Goal: Task Accomplishment & Management: Manage account settings

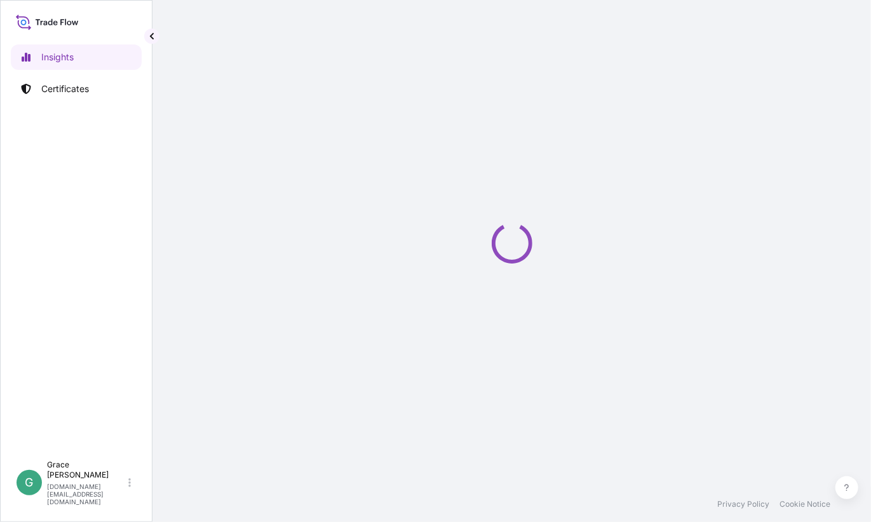
select select "2025"
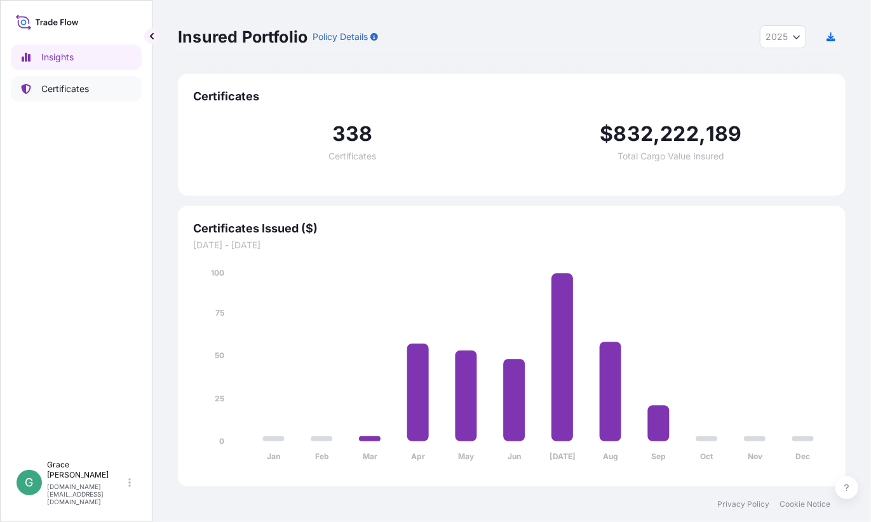
click at [60, 87] on p "Certificates" at bounding box center [65, 89] width 48 height 13
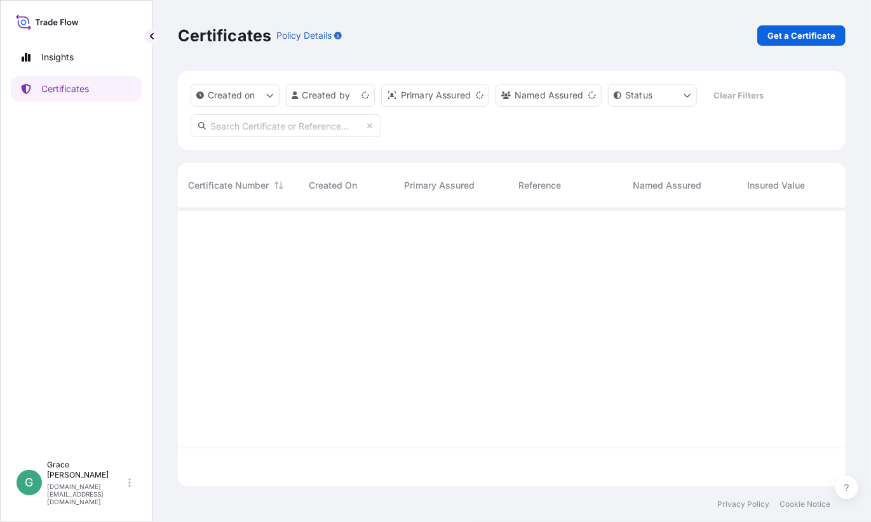
scroll to position [276, 658]
click at [353, 99] on html "Insights Certificates G [PERSON_NAME] [PERSON_NAME][DOMAIN_NAME][EMAIL_ADDRESS]…" at bounding box center [435, 261] width 871 height 522
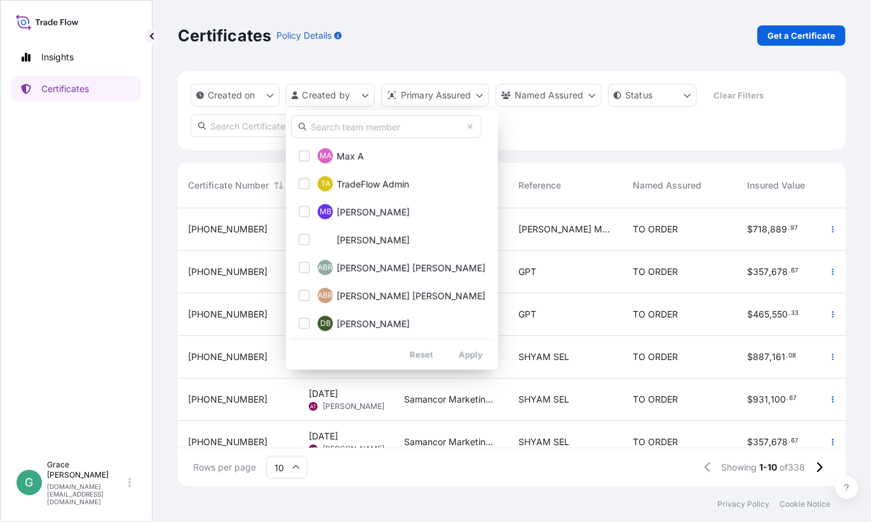
click at [362, 130] on input "text" at bounding box center [386, 126] width 191 height 23
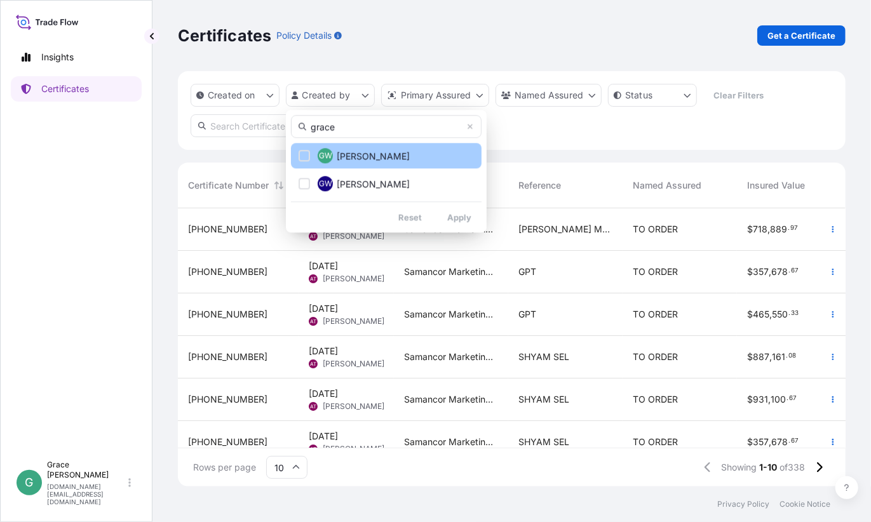
type input "grace"
click at [309, 156] on div "Select Option" at bounding box center [304, 155] width 11 height 11
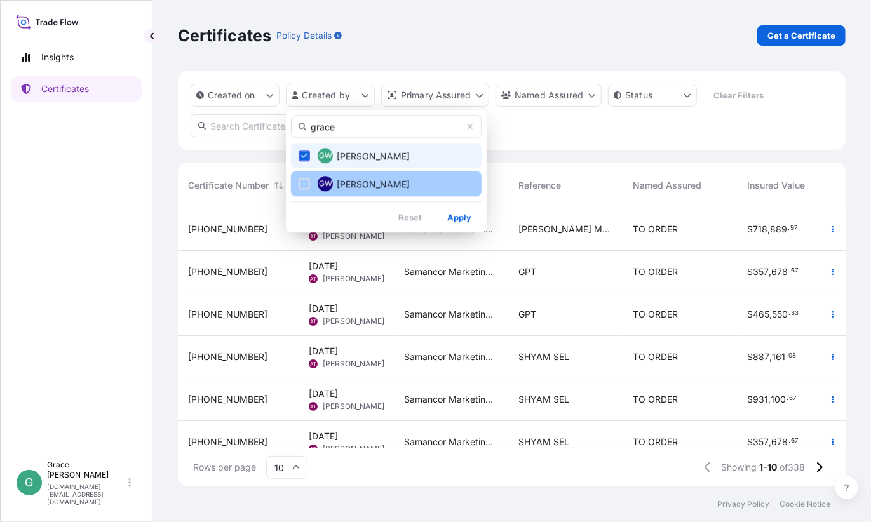
click at [308, 182] on div "Select Option" at bounding box center [304, 183] width 11 height 11
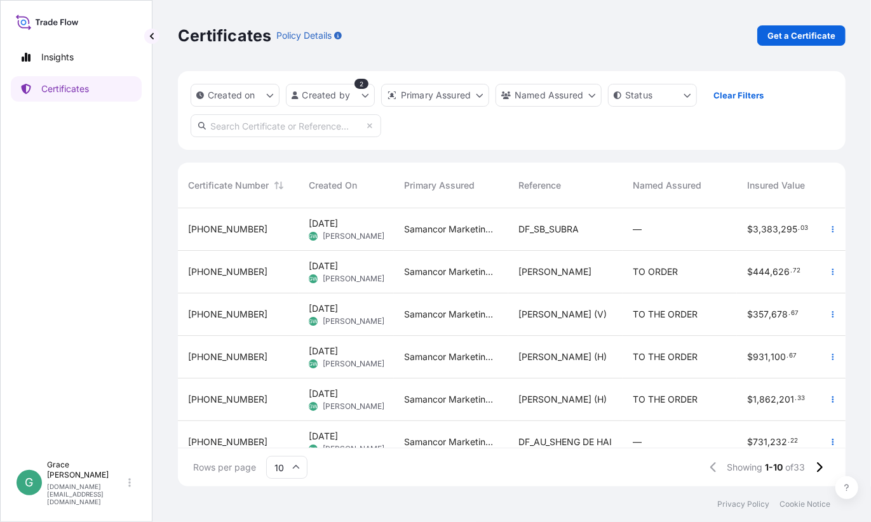
click at [581, 278] on div "[PERSON_NAME]" at bounding box center [565, 272] width 114 height 43
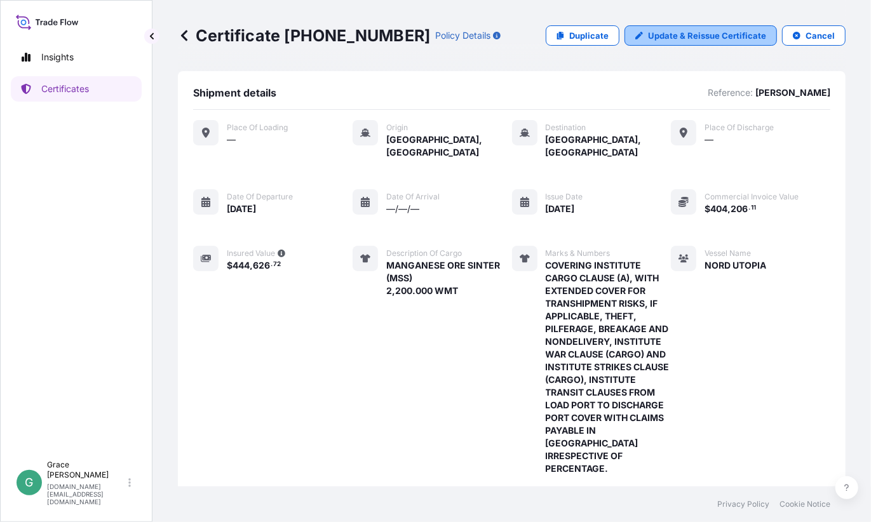
click at [664, 36] on p "Update & Reissue Certificate" at bounding box center [707, 35] width 118 height 13
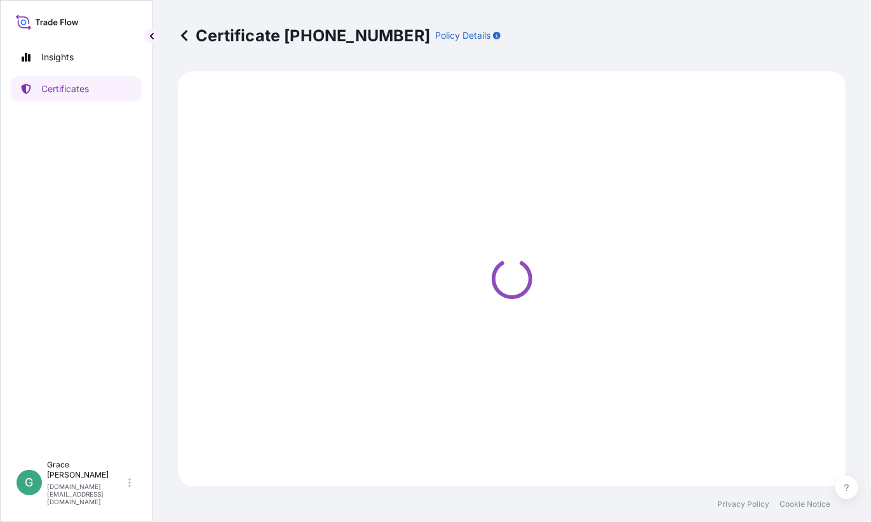
select select "Sea"
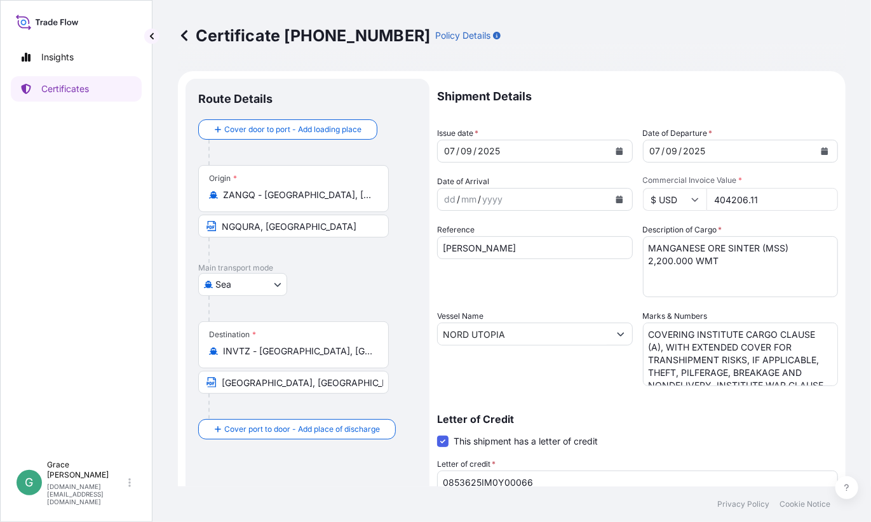
select select "31710"
click at [760, 198] on input "404206.11" at bounding box center [772, 199] width 132 height 23
drag, startPoint x: 767, startPoint y: 200, endPoint x: 669, endPoint y: 191, distance: 98.2
click at [669, 191] on div "$ USD 404206.11" at bounding box center [741, 199] width 196 height 23
paste input "3255.04"
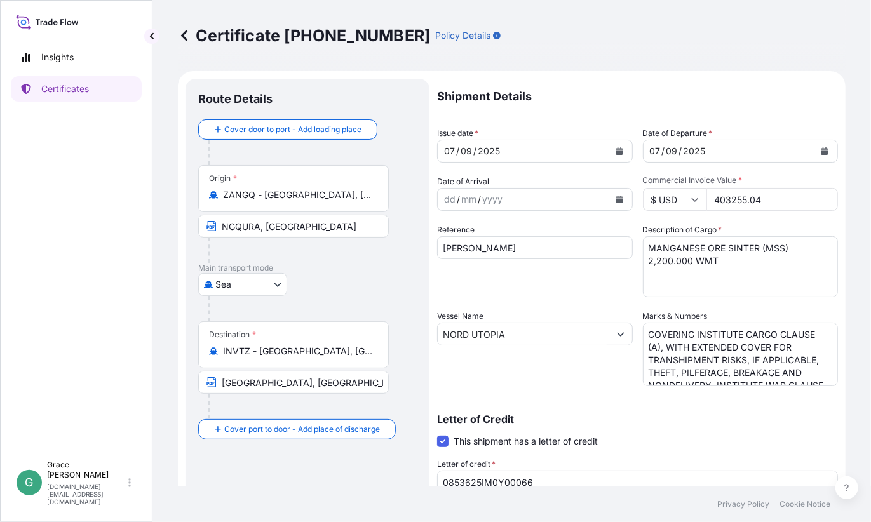
type input "403255.04"
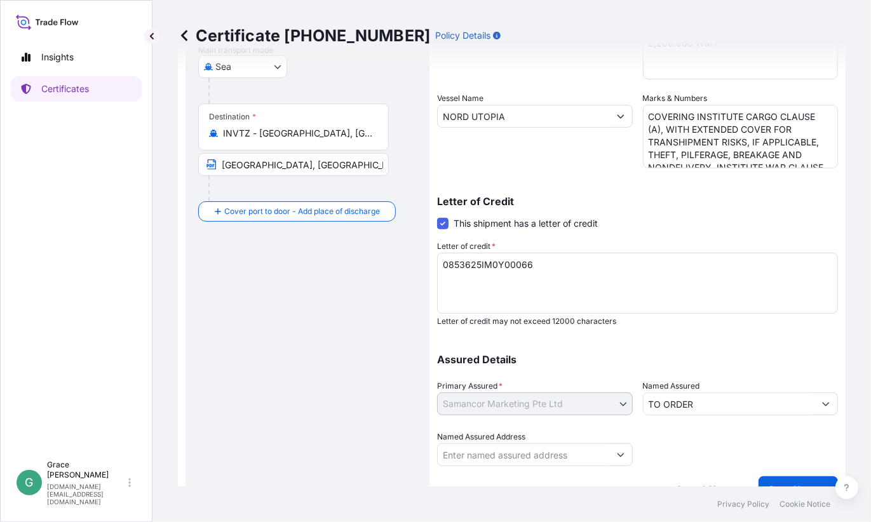
scroll to position [240, 0]
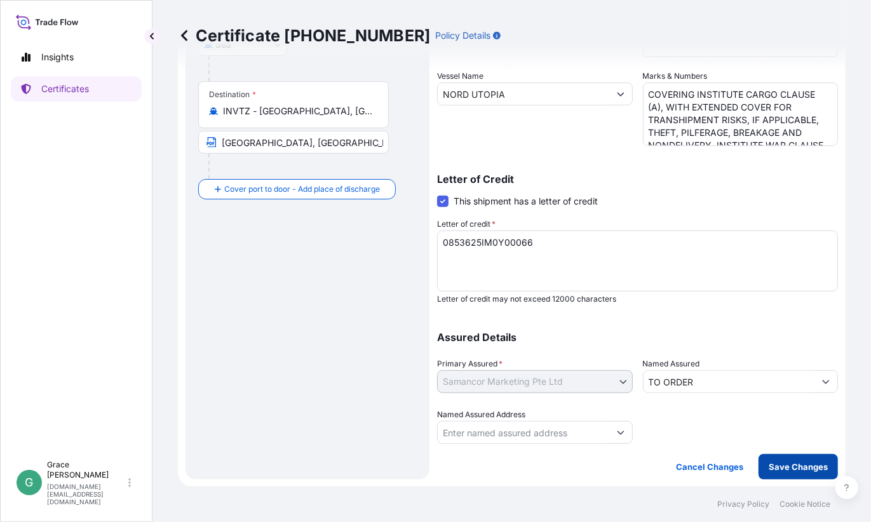
click at [790, 467] on p "Save Changes" at bounding box center [798, 467] width 59 height 13
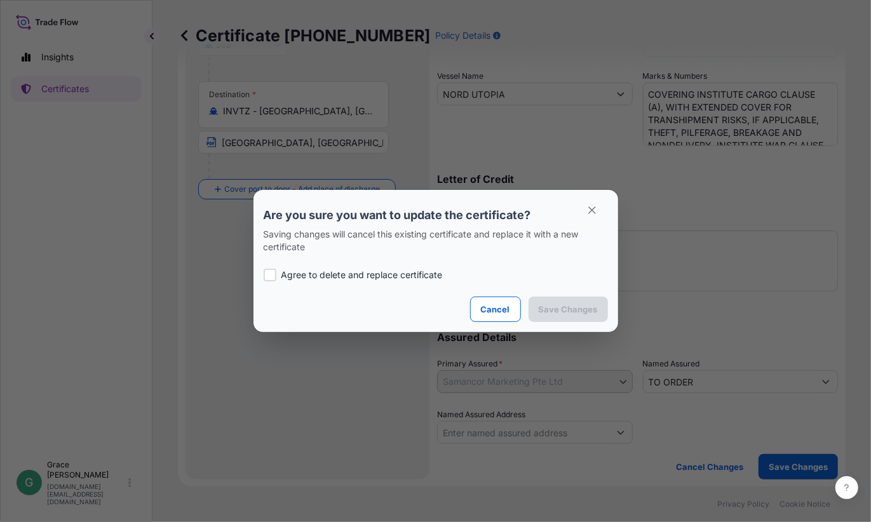
click at [358, 280] on p "Agree to delete and replace certificate" at bounding box center [361, 275] width 161 height 13
checkbox input "true"
click at [573, 303] on p "Save Changes" at bounding box center [568, 309] width 59 height 13
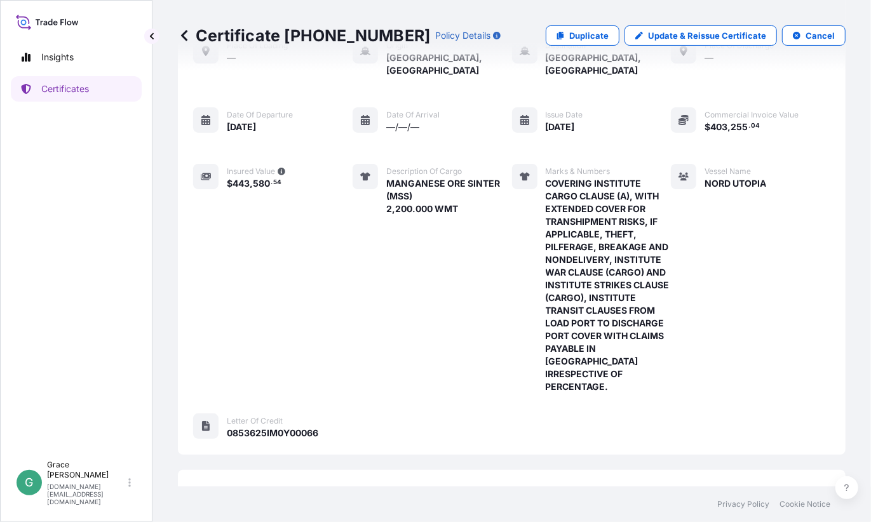
scroll to position [274, 0]
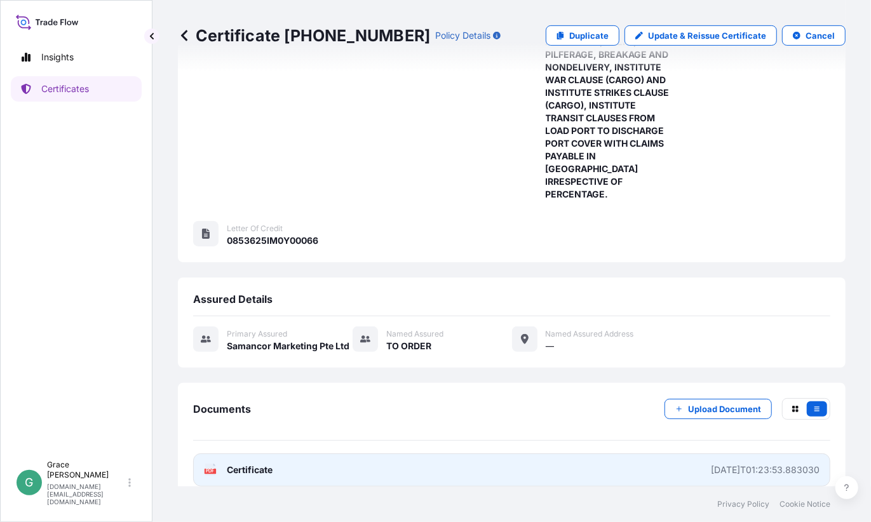
click at [266, 464] on span "Certificate" at bounding box center [250, 470] width 46 height 13
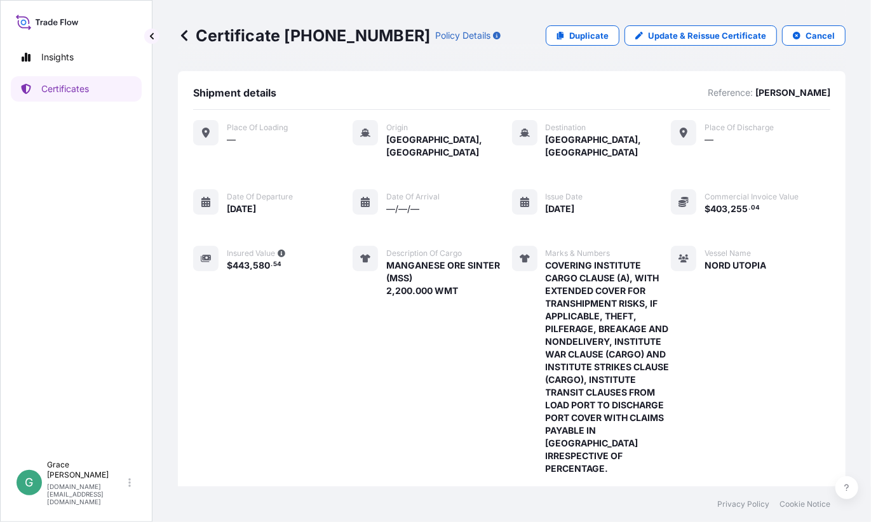
scroll to position [0, 0]
click at [180, 35] on icon at bounding box center [184, 35] width 13 height 13
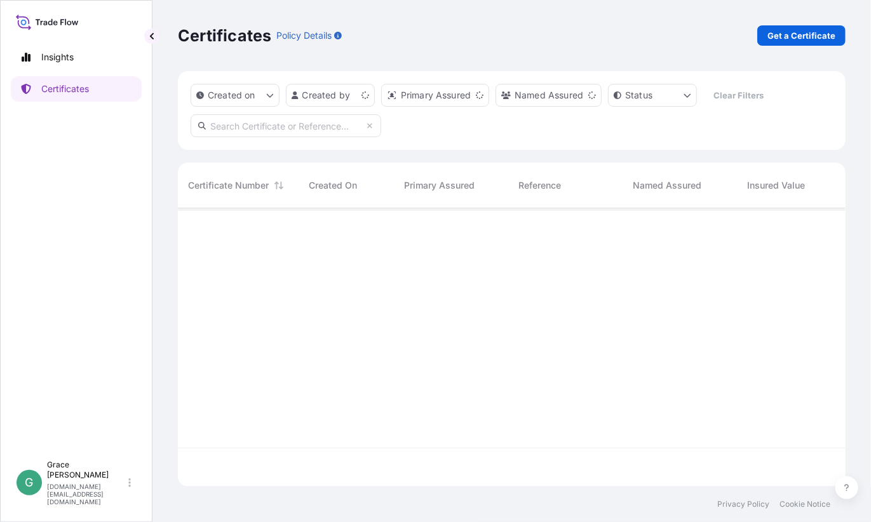
scroll to position [276, 658]
click at [348, 98] on html "Insights Certificates G [PERSON_NAME] [PERSON_NAME][DOMAIN_NAME][EMAIL_ADDRESS]…" at bounding box center [435, 261] width 871 height 522
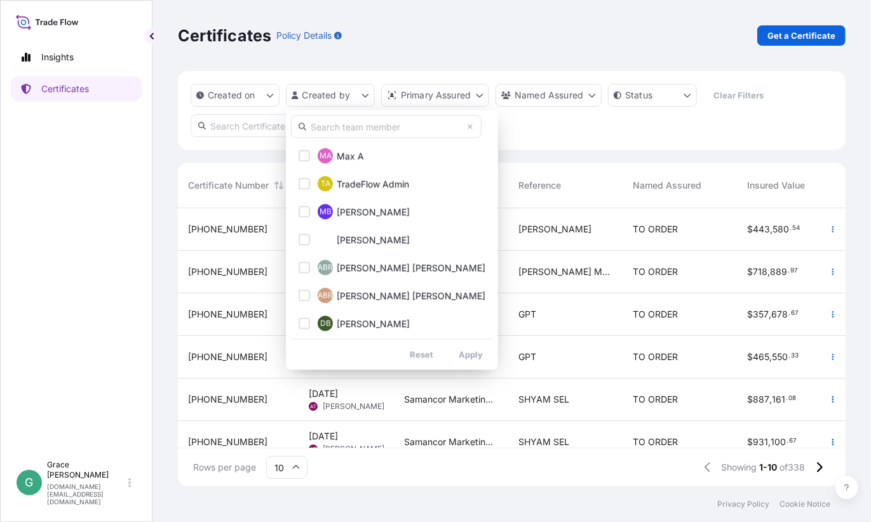
click at [369, 131] on input "text" at bounding box center [386, 126] width 191 height 23
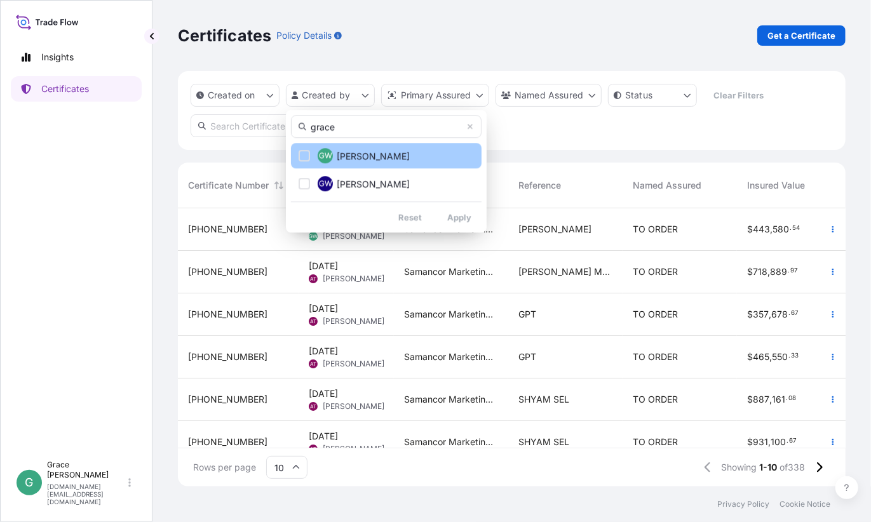
type input "grace"
click at [393, 157] on button "GW [PERSON_NAME]" at bounding box center [386, 155] width 191 height 25
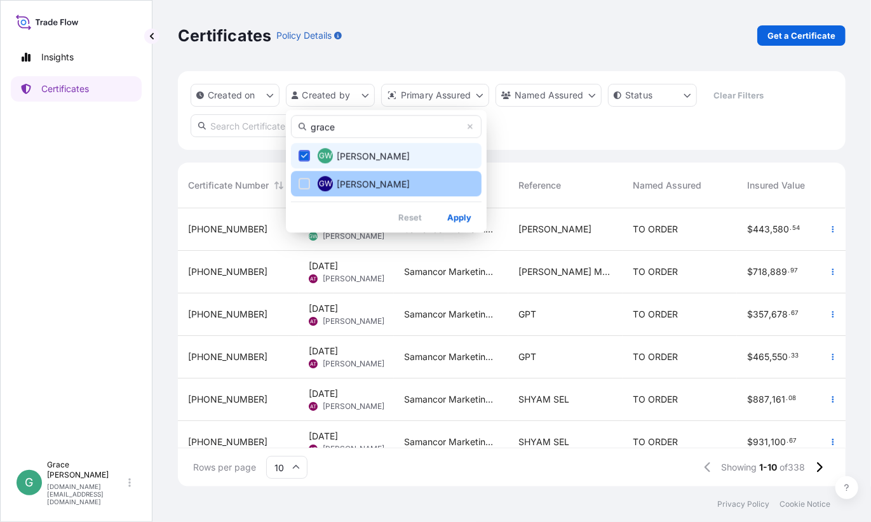
click at [383, 178] on span "[PERSON_NAME]" at bounding box center [373, 184] width 73 height 13
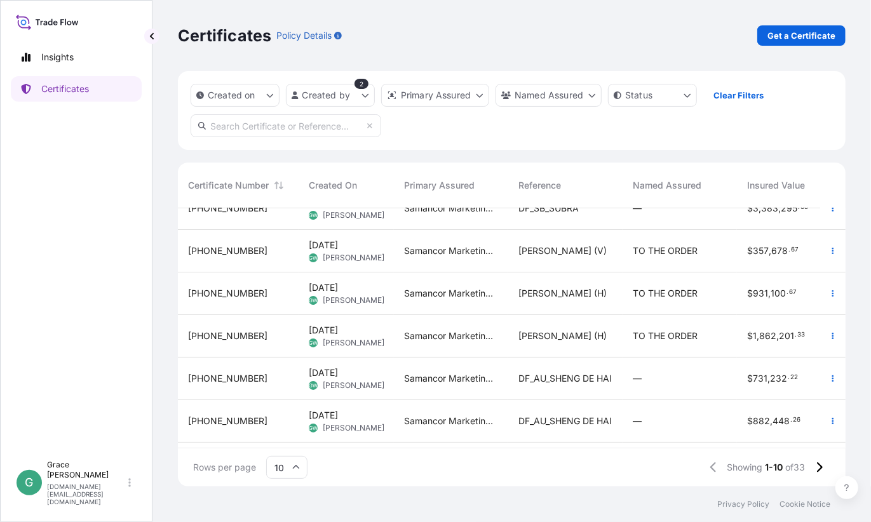
click at [551, 259] on div "[PERSON_NAME] (V)" at bounding box center [565, 251] width 114 height 43
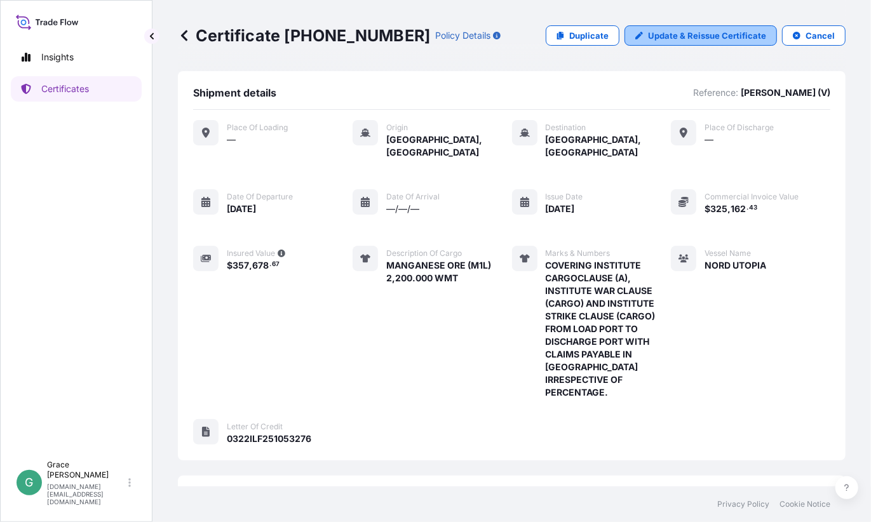
click at [747, 43] on link "Update & Reissue Certificate" at bounding box center [701, 35] width 152 height 20
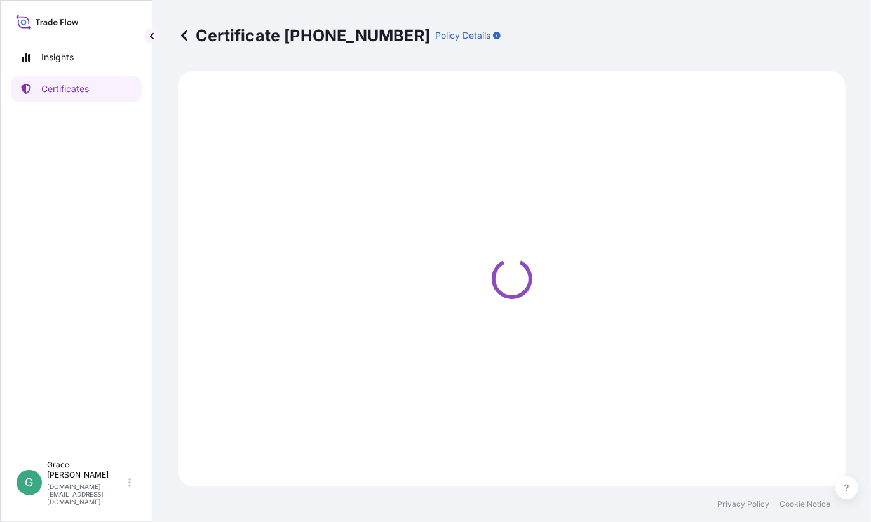
select select "Sea"
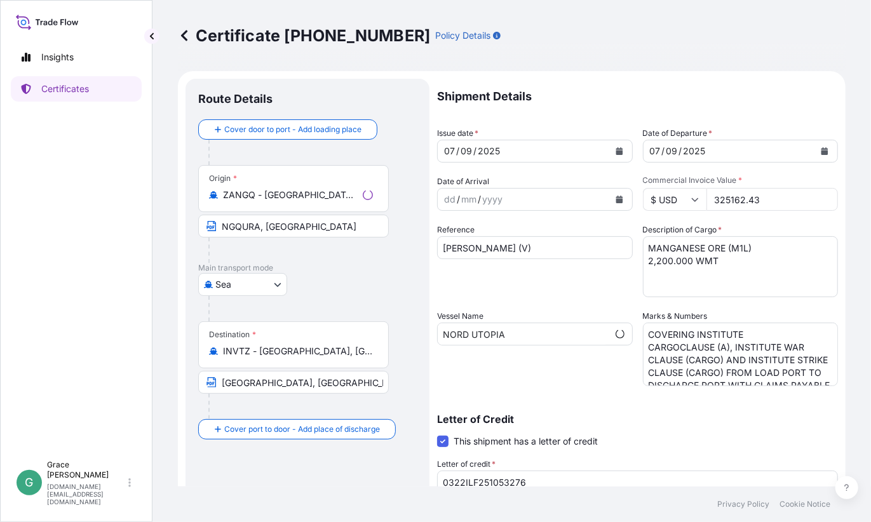
select select "31710"
click at [753, 193] on input "325162.43" at bounding box center [772, 199] width 132 height 23
drag, startPoint x: 766, startPoint y: 198, endPoint x: 677, endPoint y: 199, distance: 89.6
click at [677, 199] on div "$ USD 325162.43" at bounding box center [741, 199] width 196 height 23
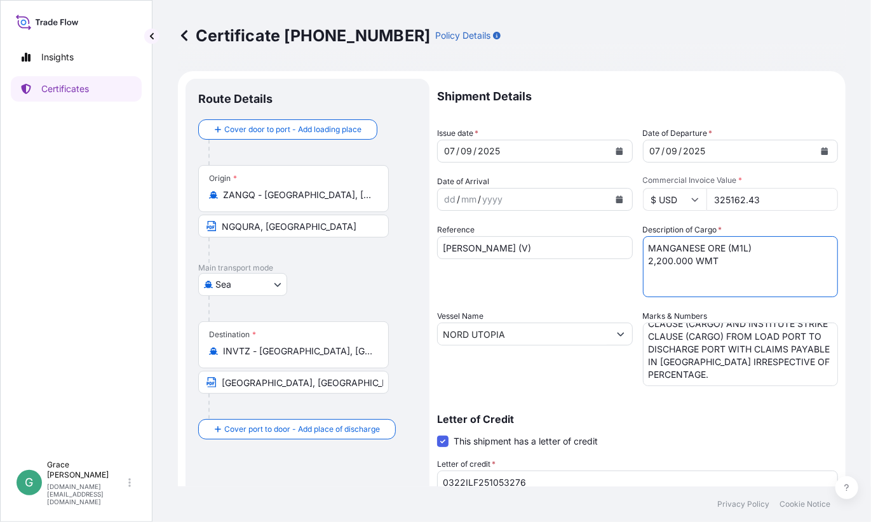
click at [708, 288] on textarea "MANGANESE ORE (M1L) 2,200.000 WMT" at bounding box center [741, 266] width 196 height 61
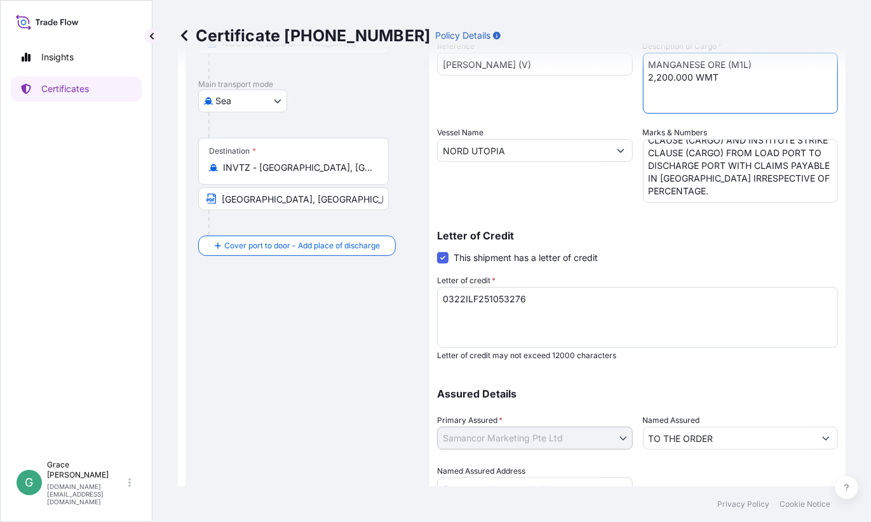
scroll to position [240, 0]
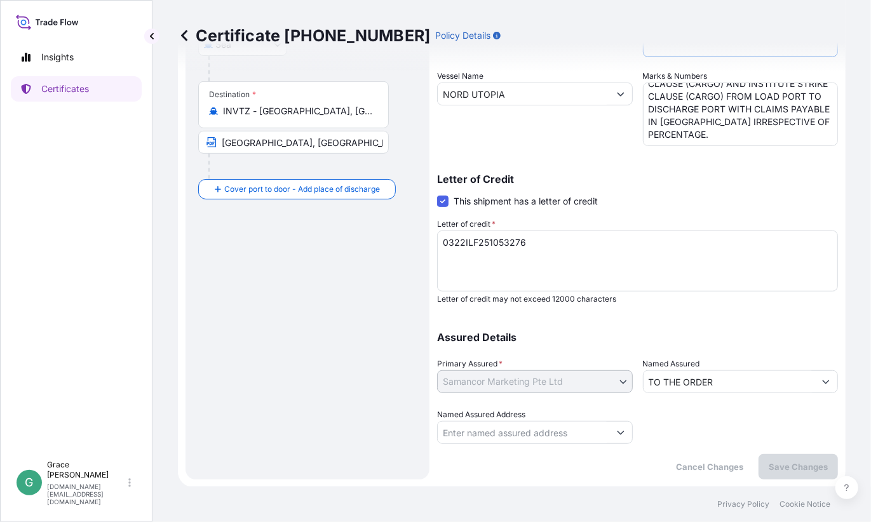
click at [576, 262] on textarea "0322ILF251053276" at bounding box center [637, 261] width 401 height 61
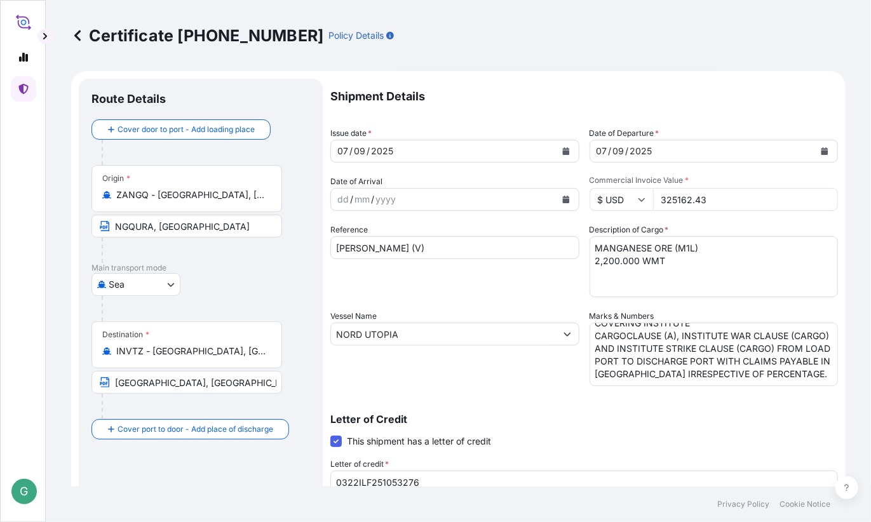
scroll to position [0, 0]
click at [81, 40] on icon at bounding box center [77, 35] width 13 height 13
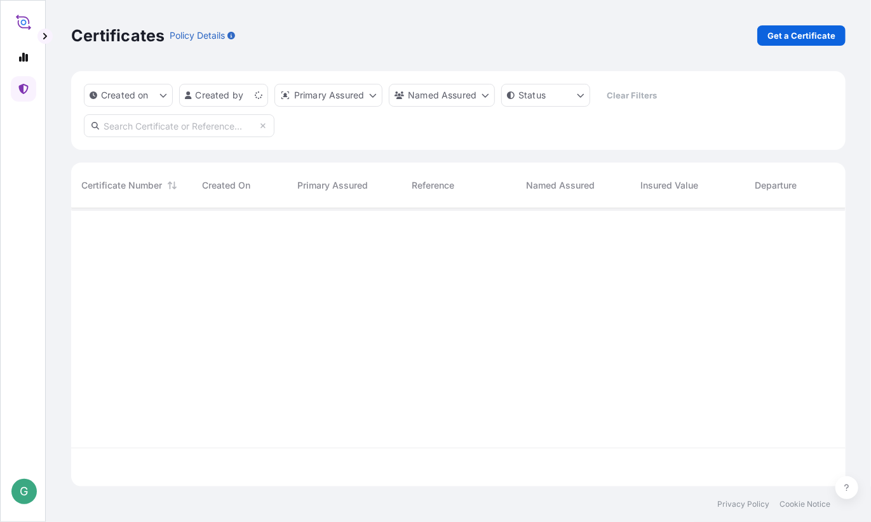
scroll to position [276, 765]
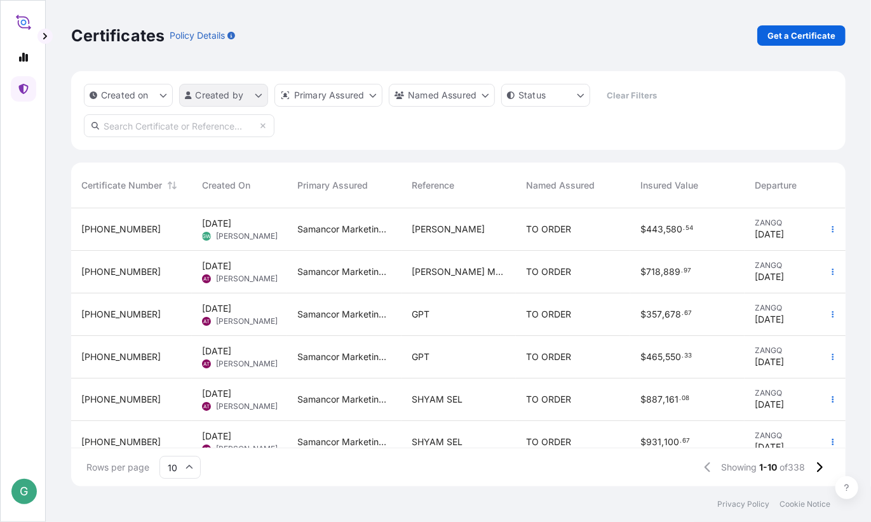
click at [246, 96] on html "G Certificates Policy Details Get a Certificate Created on Created by Primary A…" at bounding box center [435, 261] width 871 height 522
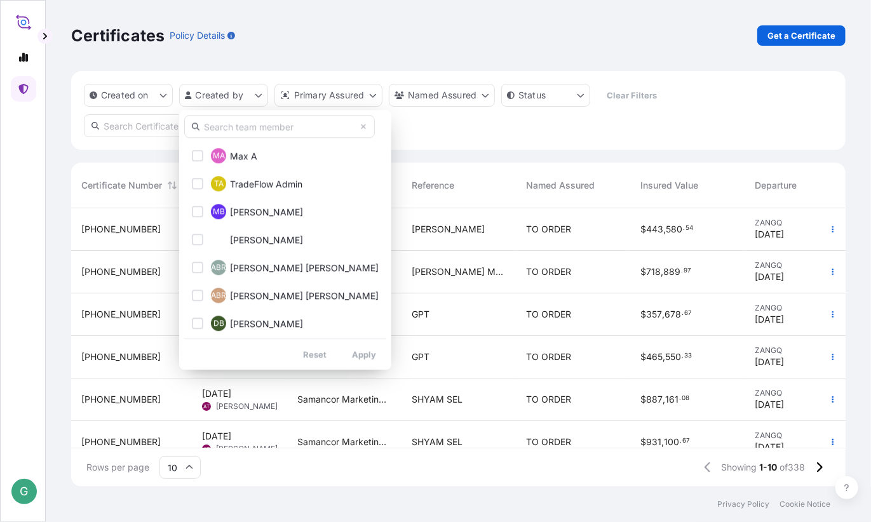
click at [257, 130] on input "text" at bounding box center [279, 126] width 191 height 23
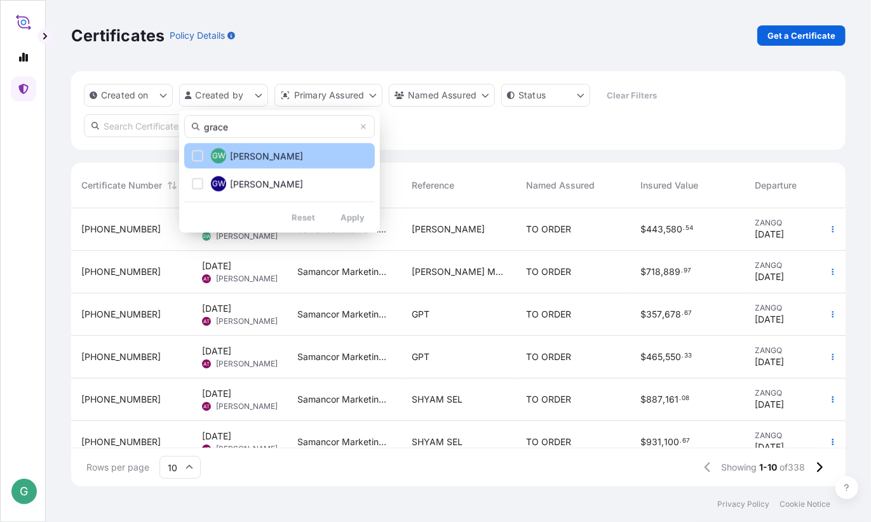
type input "grace"
click at [243, 156] on span "[PERSON_NAME]" at bounding box center [266, 156] width 73 height 13
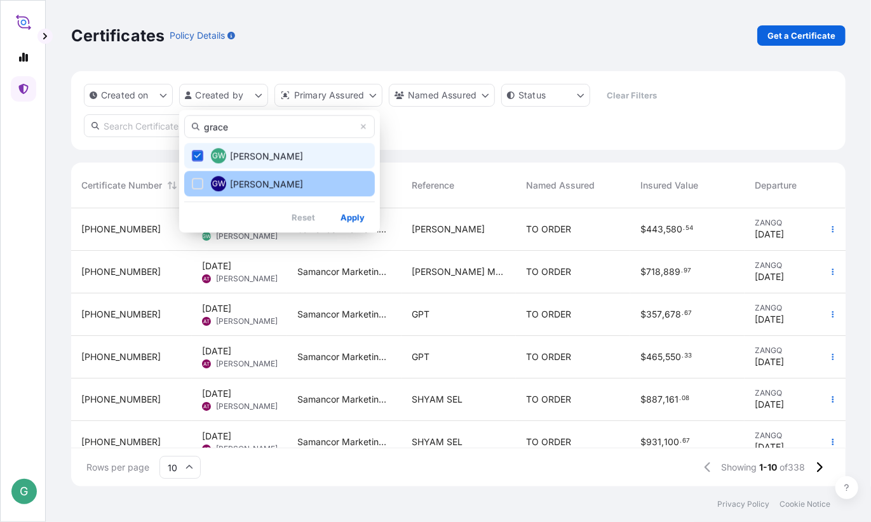
click at [251, 185] on span "[PERSON_NAME]" at bounding box center [266, 184] width 73 height 13
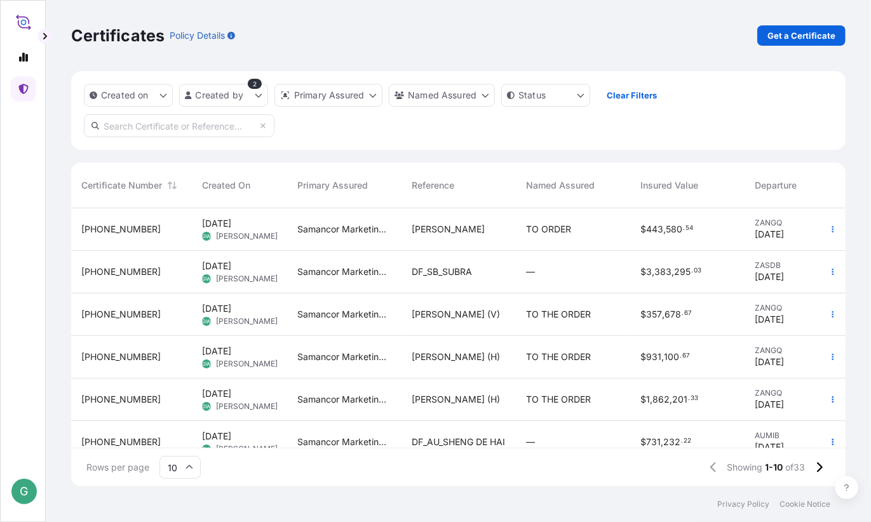
click at [471, 309] on span "[PERSON_NAME] (V)" at bounding box center [456, 314] width 88 height 13
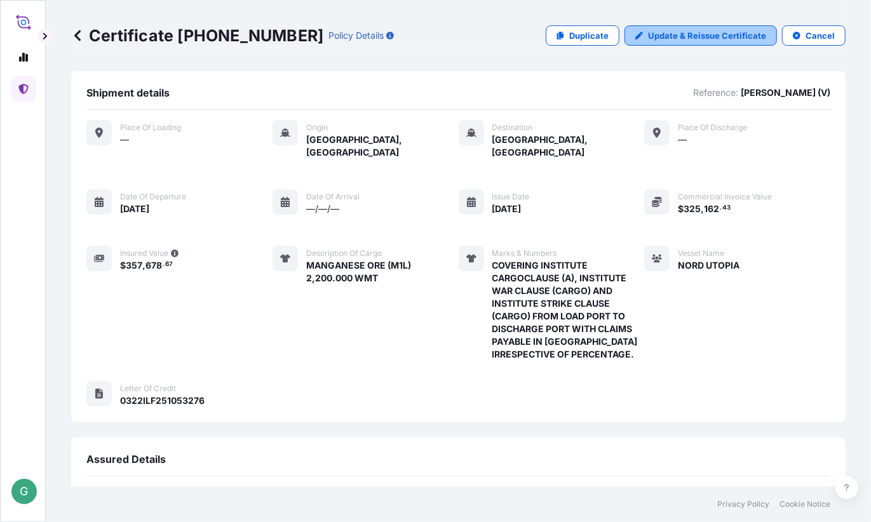
click at [678, 37] on p "Update & Reissue Certificate" at bounding box center [707, 35] width 118 height 13
select select "Sea"
select select "31710"
